Goal: Find specific page/section: Find specific page/section

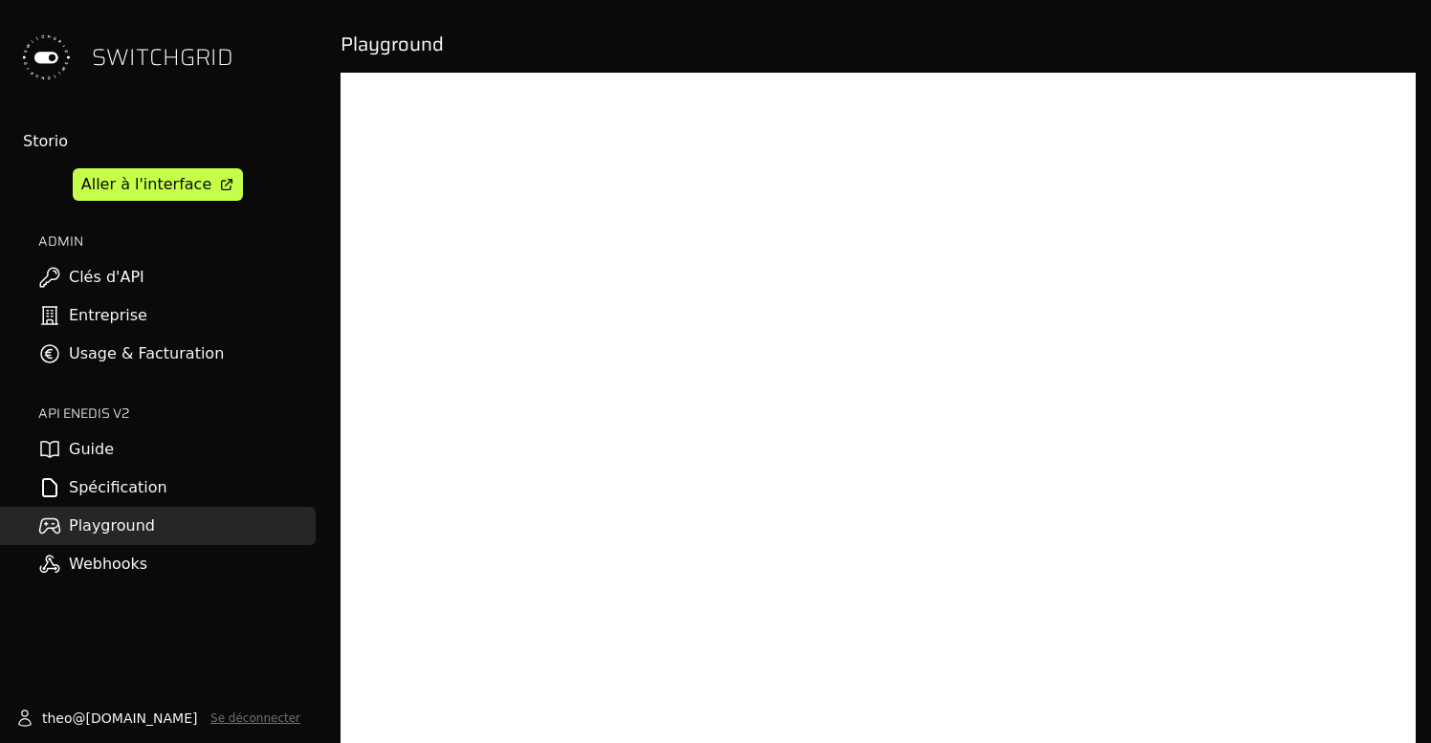
click at [173, 162] on div "Storio Aller à l'interface ADMIN Clés d'API Entreprise Usage & Facturation API …" at bounding box center [158, 356] width 316 height 453
click at [209, 187] on link "Aller à l'interface" at bounding box center [158, 184] width 170 height 33
